Goal: Information Seeking & Learning: Learn about a topic

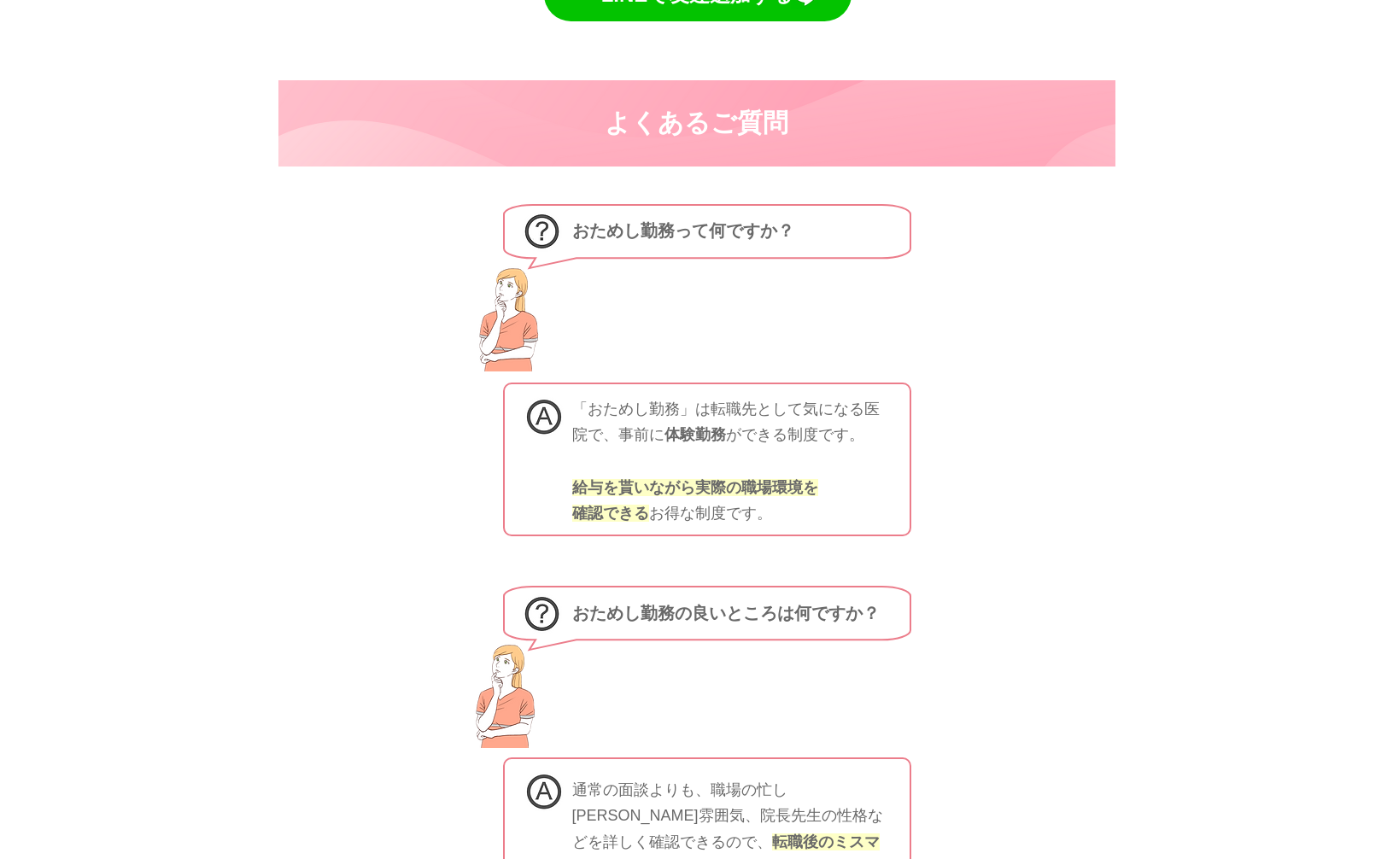
scroll to position [6279, 0]
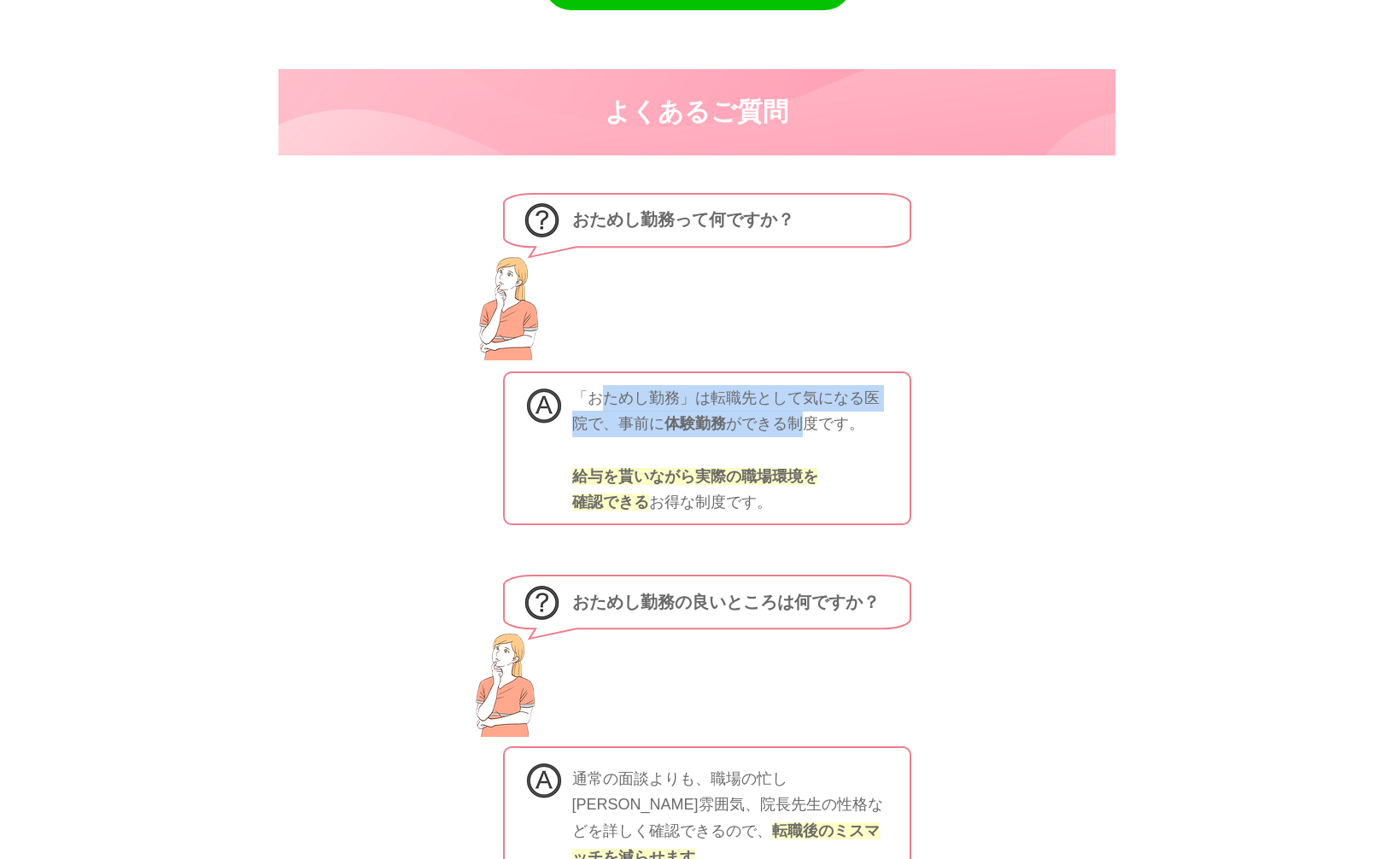
drag, startPoint x: 595, startPoint y: 349, endPoint x: 801, endPoint y: 378, distance: 207.8
click at [801, 389] on span "​「おためし勤務」は転職先として気になる医院で、事前に 体験勤務 ができる制度です。 給与を貰いながら実際の職場環境を 確認できる ​お得な制度です。" at bounding box center [725, 449] width 307 height 121
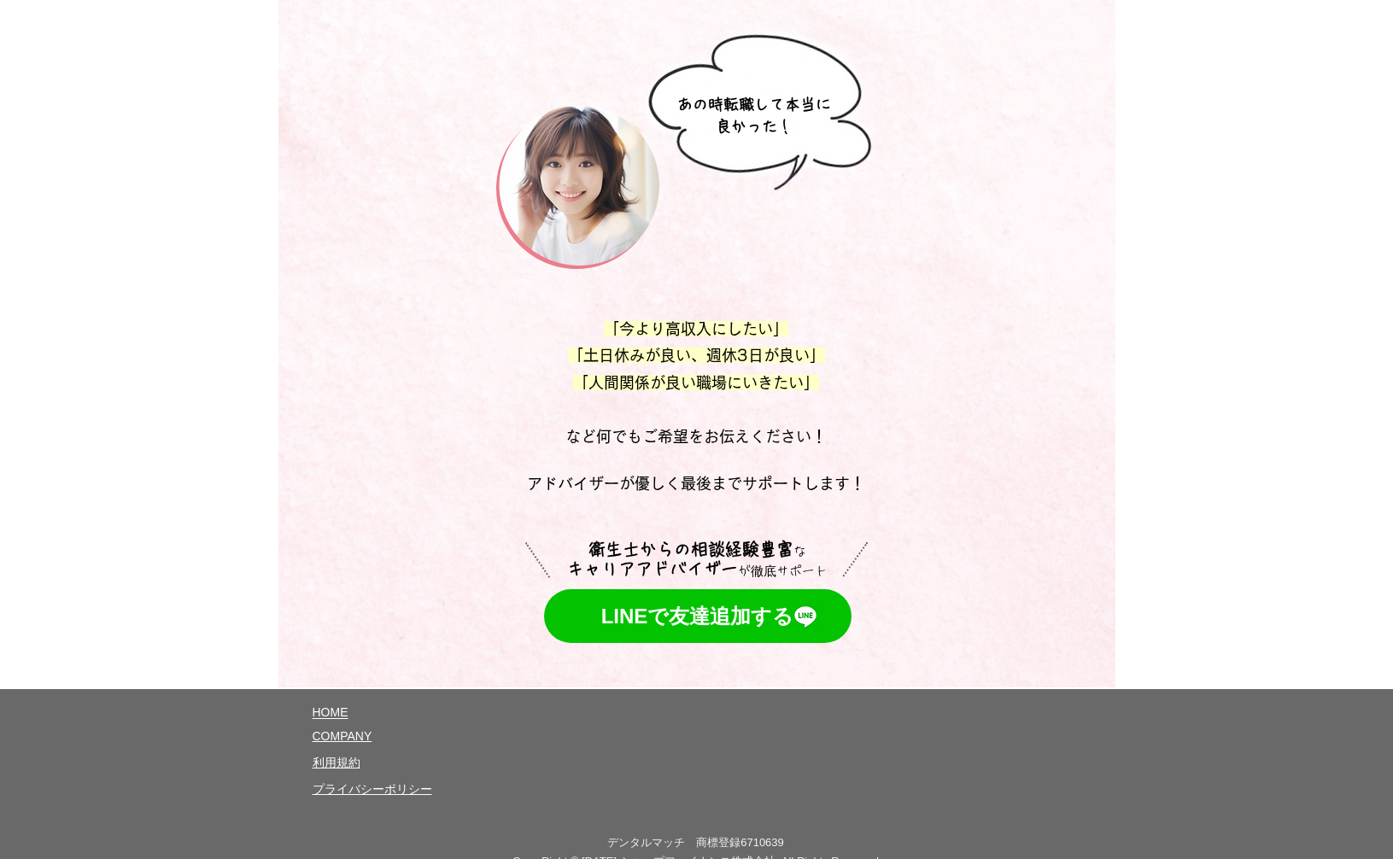
scroll to position [9075, 0]
drag, startPoint x: 635, startPoint y: 812, endPoint x: 751, endPoint y: 812, distance: 116.2
click at [751, 852] on span "Copy Right © [DATE] シャープファイナ ン ス株 式会社 All Rights Reserved" at bounding box center [695, 860] width 366 height 16
click at [751, 854] on span "式会社 All Rights Reserved" at bounding box center [810, 860] width 137 height 13
drag, startPoint x: 771, startPoint y: 833, endPoint x: 667, endPoint y: 835, distance: 104.2
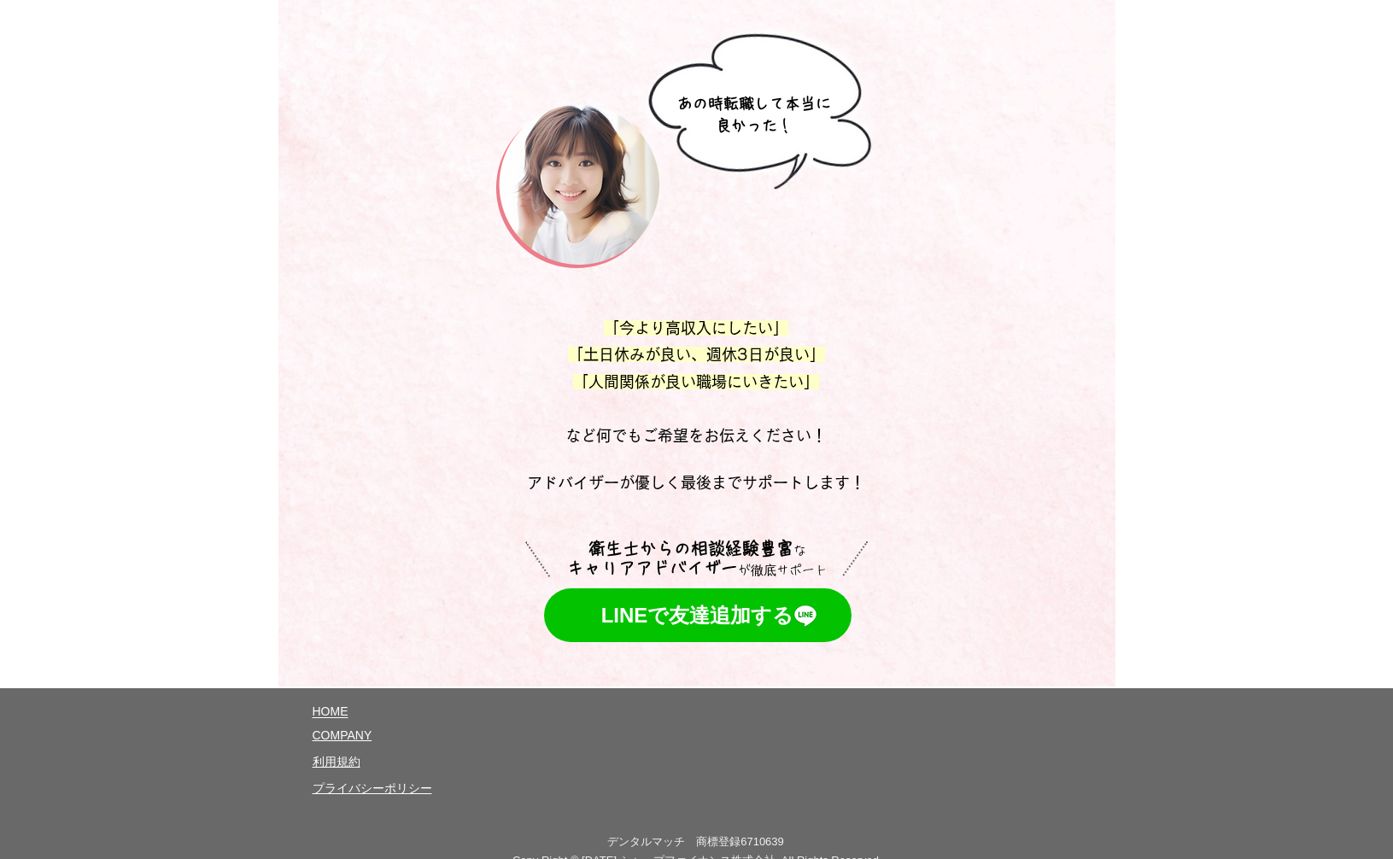
drag, startPoint x: 615, startPoint y: 814, endPoint x: 770, endPoint y: 816, distance: 155.5
click at [770, 852] on span "Copy Right © [DATE] シャープファイナ ン ス株 式会社 All Rights Reserved" at bounding box center [695, 860] width 366 height 16
copy span "シャープファイナ ン ス株 式会社"
